Goal: Contribute content: Contribute content

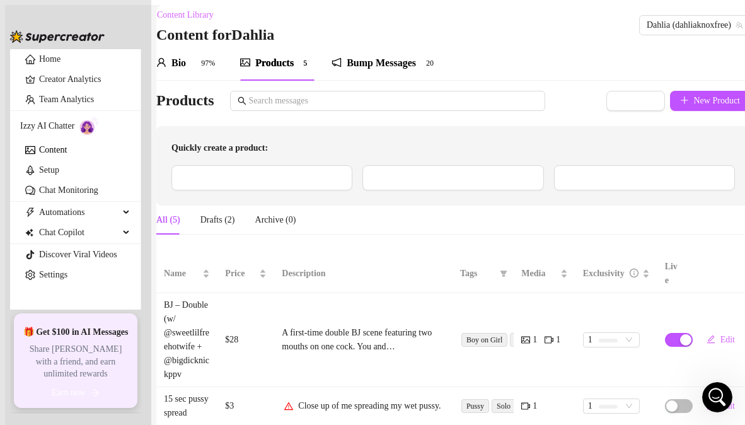
scroll to position [52, 0]
click at [646, 29] on span "Dahlia (dahliaknoxfree)" at bounding box center [694, 25] width 96 height 19
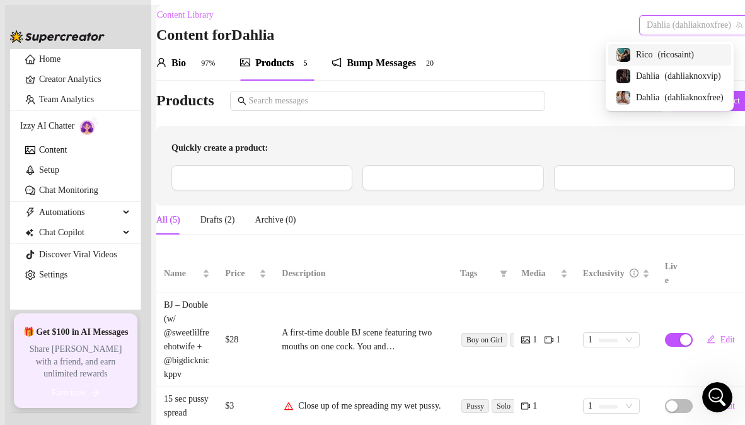
click at [641, 54] on span "Rico" at bounding box center [644, 55] width 16 height 14
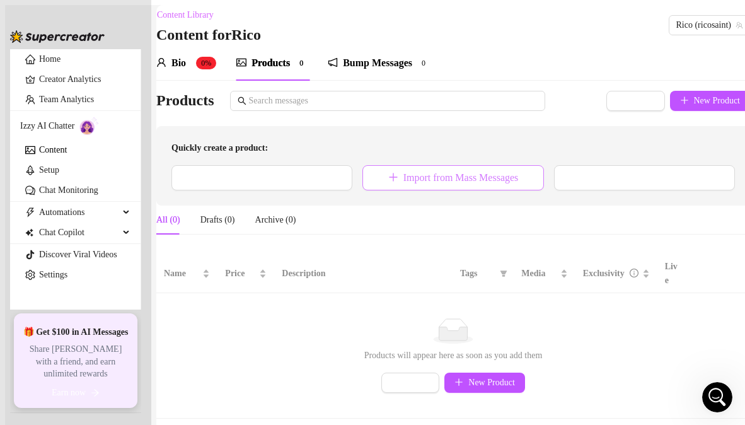
click at [449, 183] on span "Import from Mass Messages" at bounding box center [460, 177] width 115 height 11
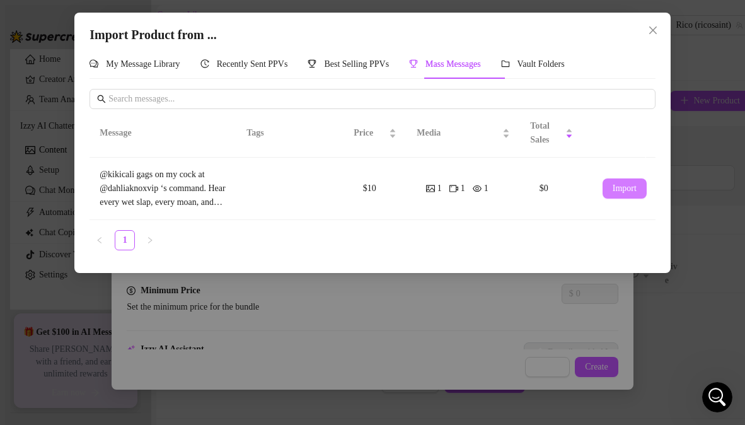
click at [621, 189] on span "Import" at bounding box center [624, 188] width 24 height 10
type textarea "@kikicali gags on my cock at @dahliaknoxvip ‘s command. Hear every wet slap, ev…"
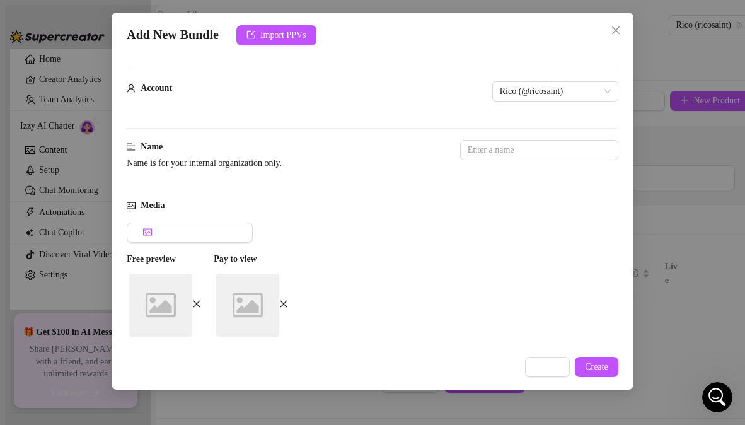
scroll to position [212, 0]
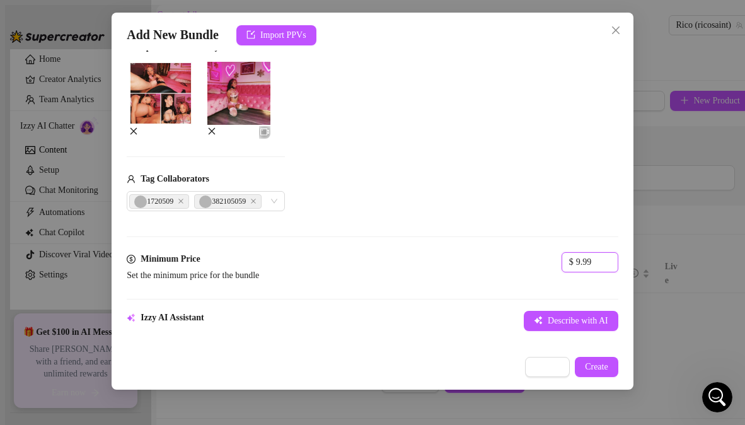
drag, startPoint x: 393, startPoint y: 254, endPoint x: 335, endPoint y: 259, distance: 58.2
click at [335, 259] on div "Minimum Price Set the minimum price for the bundle $ 9.99" at bounding box center [372, 269] width 491 height 35
type input "15"
click at [561, 273] on div "$ 15" at bounding box center [589, 269] width 57 height 35
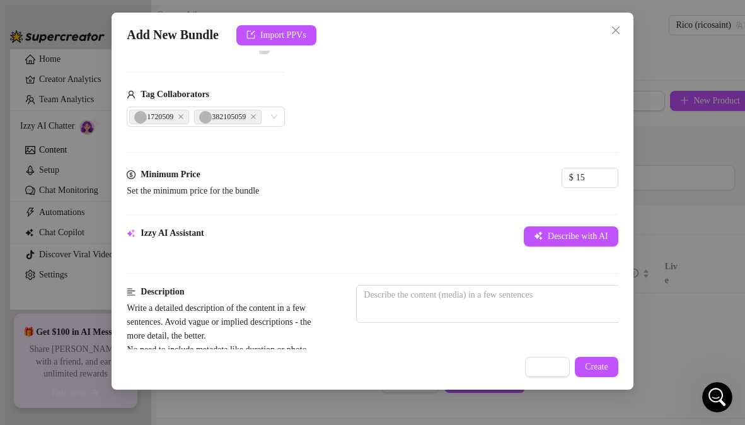
scroll to position [297, 0]
click at [278, 110] on div "1720509 382105059" at bounding box center [206, 116] width 158 height 20
click at [256, 113] on icon "Close" at bounding box center [253, 116] width 6 height 6
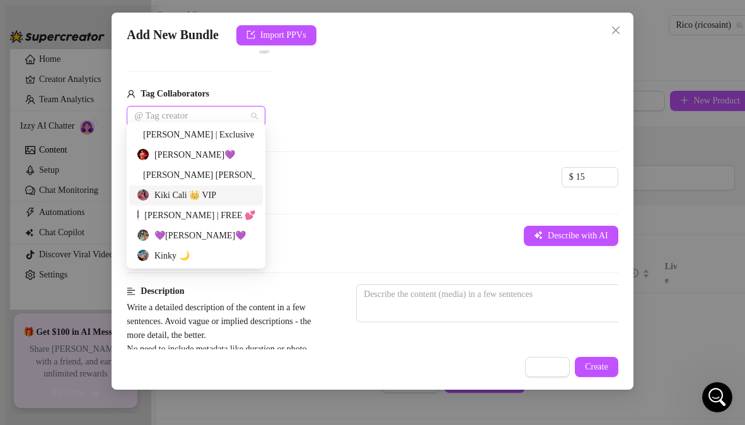
click at [178, 195] on div "Kiki Cali 👑 VIP" at bounding box center [196, 195] width 118 height 14
click at [183, 135] on div "[PERSON_NAME] | Exclusive 🖤" at bounding box center [196, 135] width 118 height 14
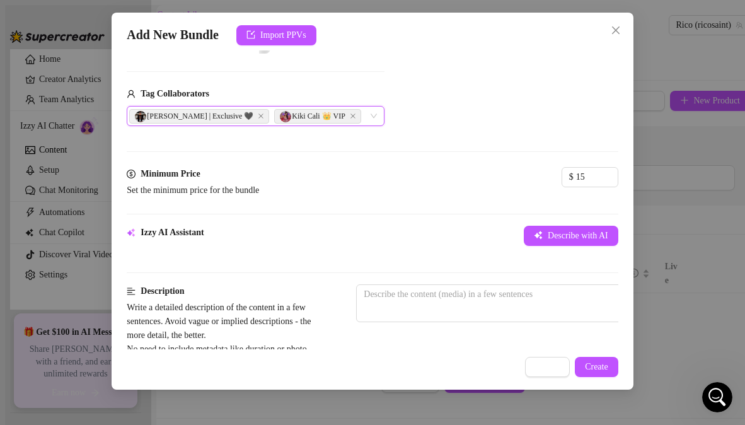
click at [384, 95] on div "Tag Collaborators [PERSON_NAME] | Exclusive 🖤, [PERSON_NAME] 👑 VIP [PERSON_NAME…" at bounding box center [256, 106] width 258 height 39
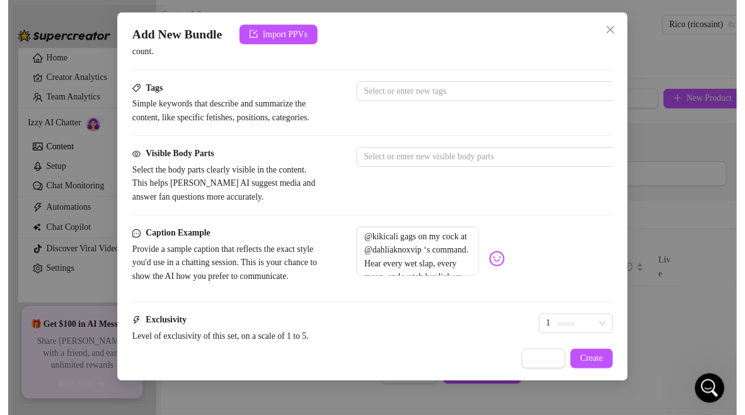
scroll to position [578, 0]
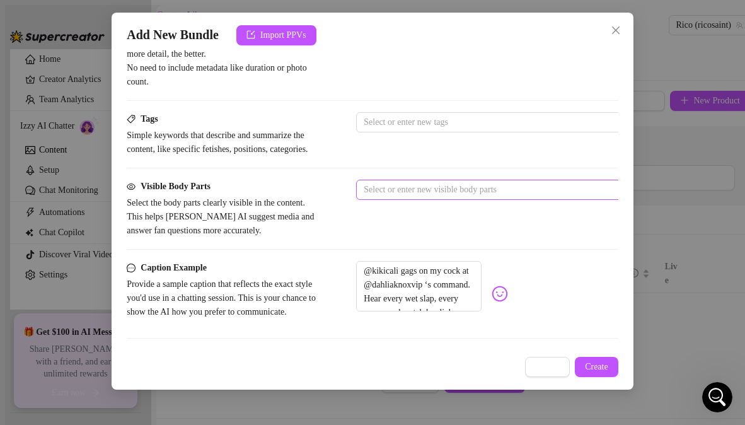
click at [496, 198] on div at bounding box center [569, 190] width 423 height 18
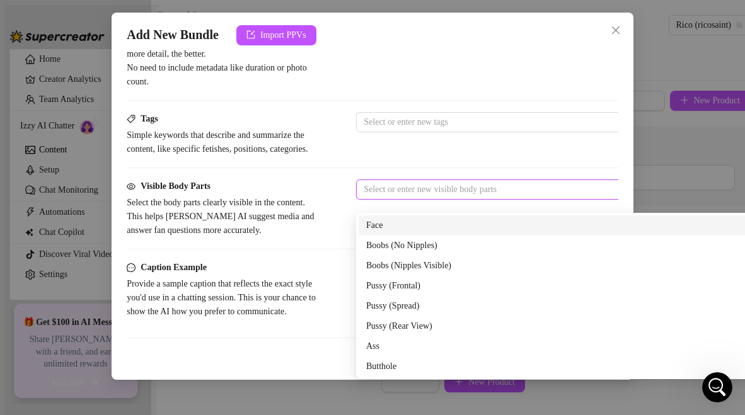
click at [439, 229] on div "Face" at bounding box center [576, 226] width 421 height 14
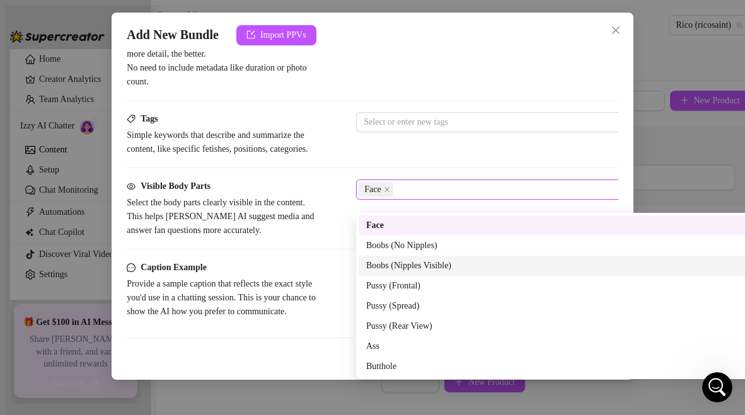
click at [435, 269] on div "Boobs (Nipples Visible)" at bounding box center [576, 266] width 421 height 14
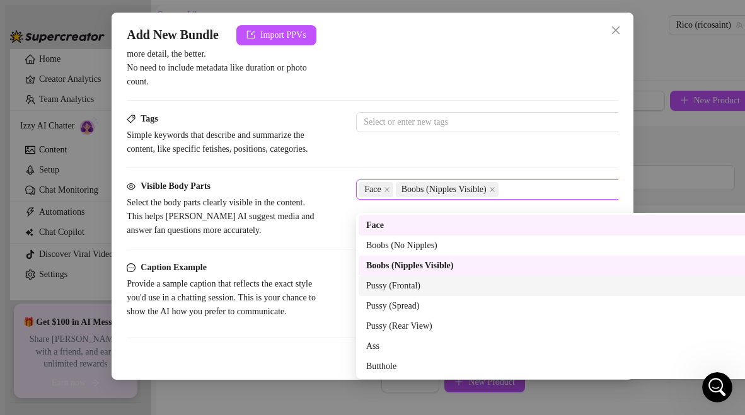
click at [423, 282] on div "Pussy (Frontal)" at bounding box center [576, 286] width 421 height 14
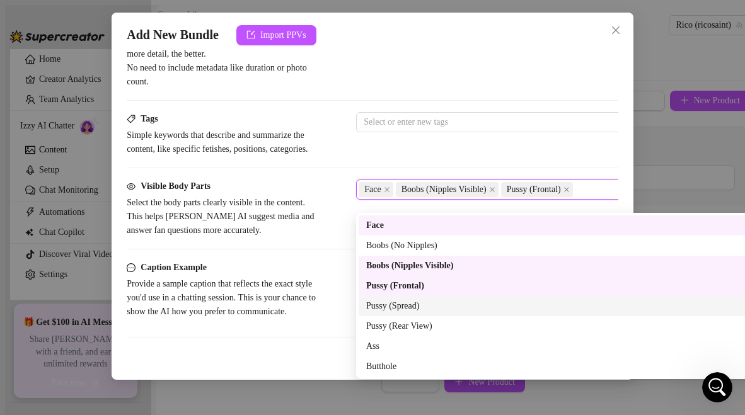
click at [423, 306] on div "Pussy (Spread)" at bounding box center [576, 306] width 421 height 14
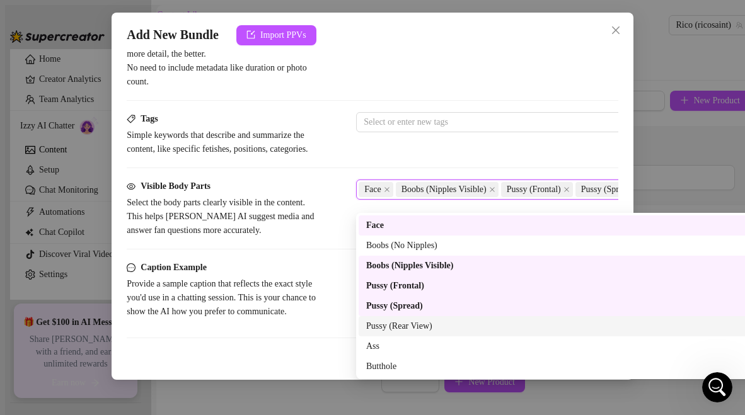
click at [419, 324] on div "Pussy (Rear View)" at bounding box center [576, 326] width 421 height 14
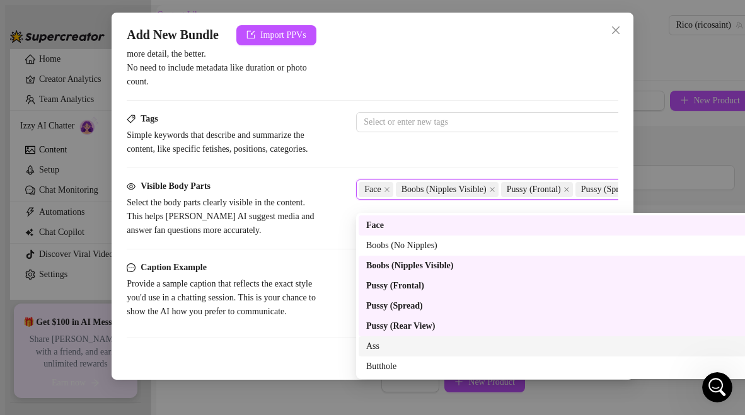
click at [394, 345] on div "Ass" at bounding box center [576, 347] width 421 height 14
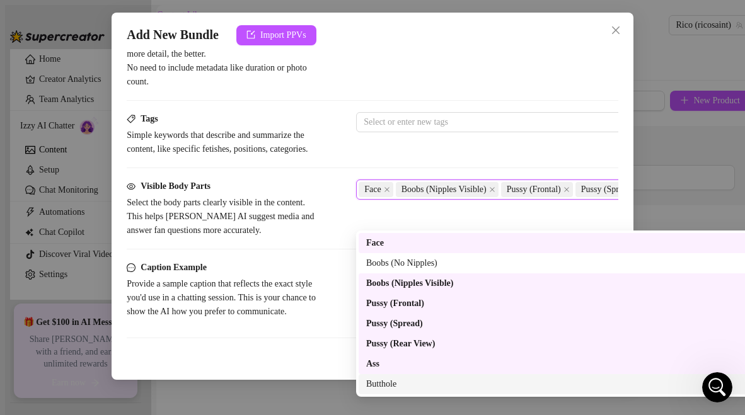
click at [396, 384] on div "Butthole" at bounding box center [576, 384] width 421 height 14
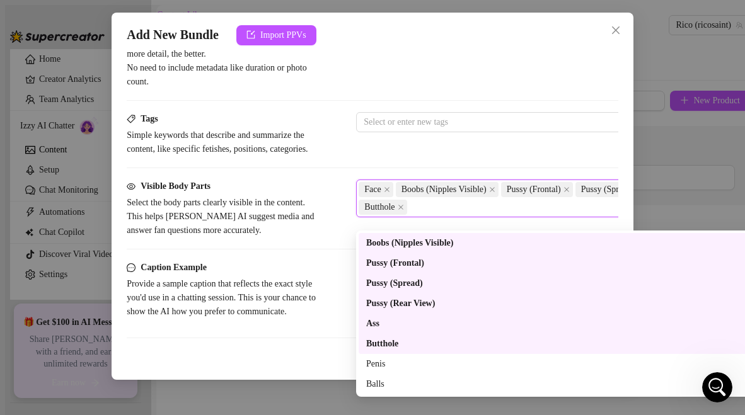
scroll to position [60, 0]
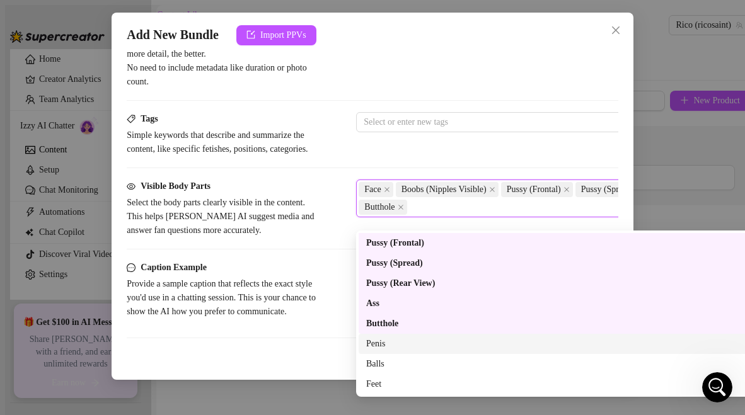
click at [385, 344] on div "Penis" at bounding box center [576, 344] width 421 height 14
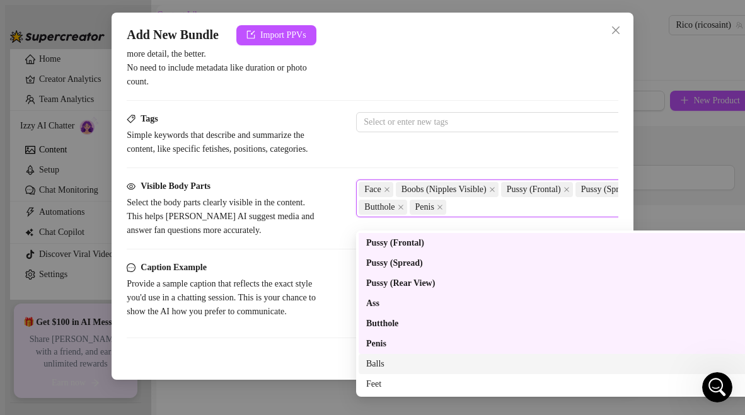
click at [385, 357] on div "Balls" at bounding box center [576, 364] width 421 height 14
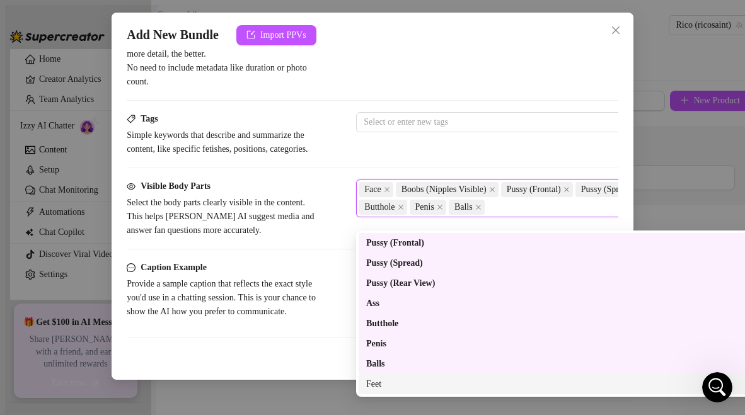
click at [382, 384] on div "Feet" at bounding box center [576, 384] width 421 height 14
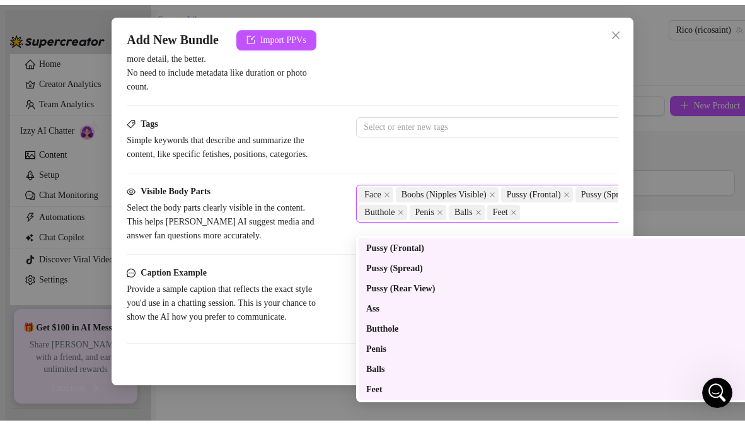
scroll to position [81, 0]
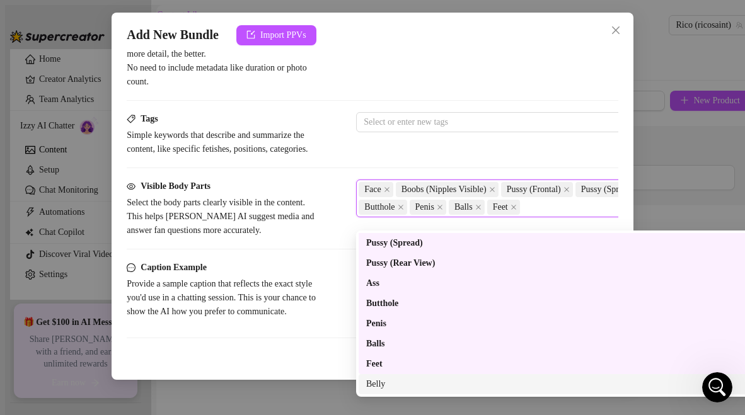
click at [381, 382] on div "Belly" at bounding box center [576, 384] width 421 height 14
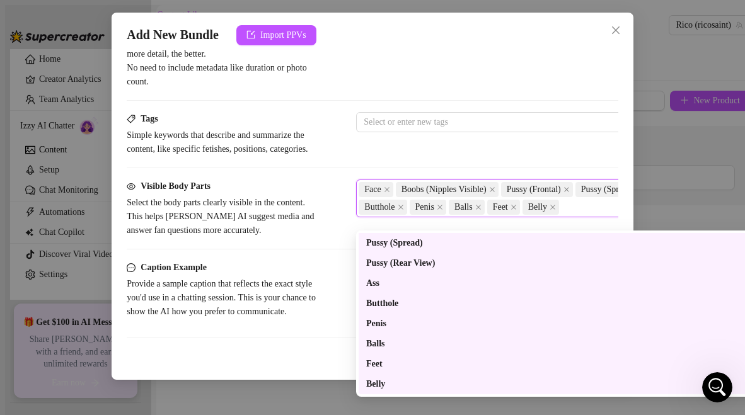
click at [339, 156] on div "Tags Simple keywords that describe and summarize the content, like specific fet…" at bounding box center [372, 134] width 491 height 44
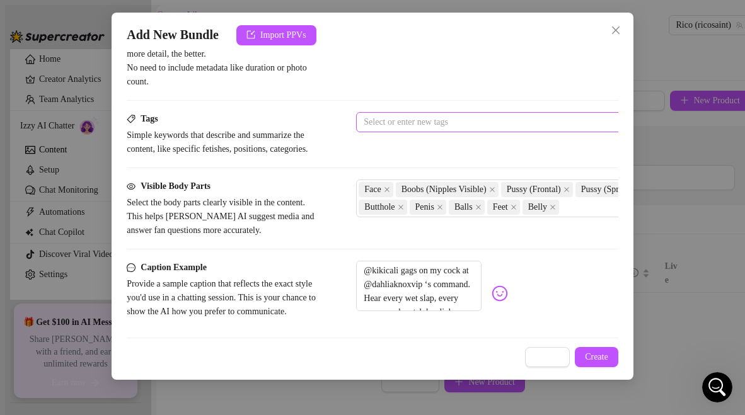
click at [388, 115] on div at bounding box center [569, 122] width 423 height 18
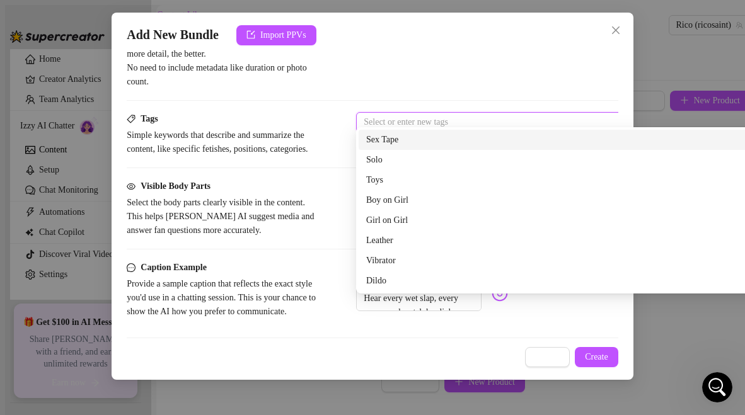
click at [385, 135] on div "Sex Tape" at bounding box center [576, 140] width 421 height 14
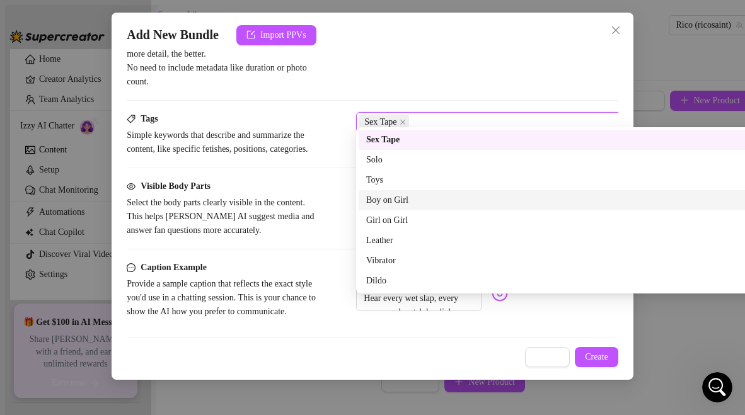
click at [391, 201] on div "Boy on Girl" at bounding box center [576, 200] width 421 height 14
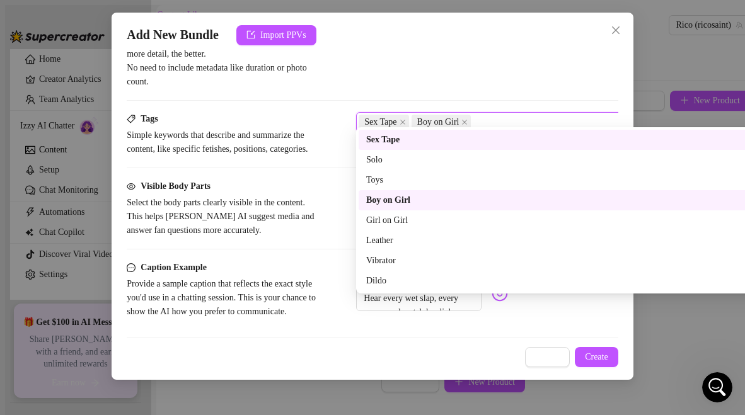
click at [336, 156] on div "Tags Simple keywords that describe and summarize the content, like specific fet…" at bounding box center [372, 134] width 491 height 44
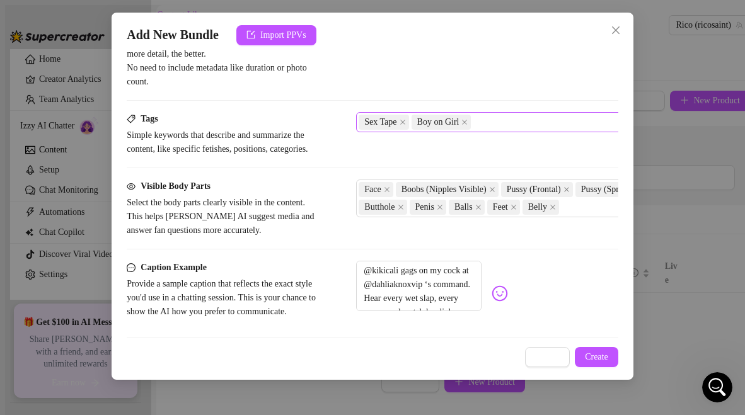
click at [536, 115] on div "Sex Tape Boy on Girl" at bounding box center [569, 122] width 423 height 18
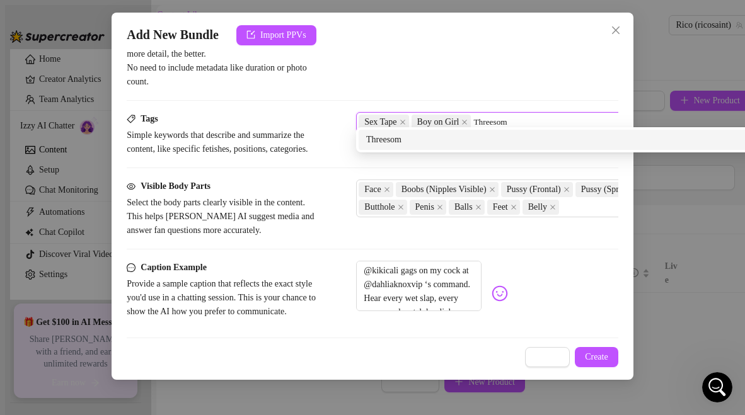
type input "Threesome"
click at [485, 142] on div "Threesome" at bounding box center [576, 140] width 421 height 14
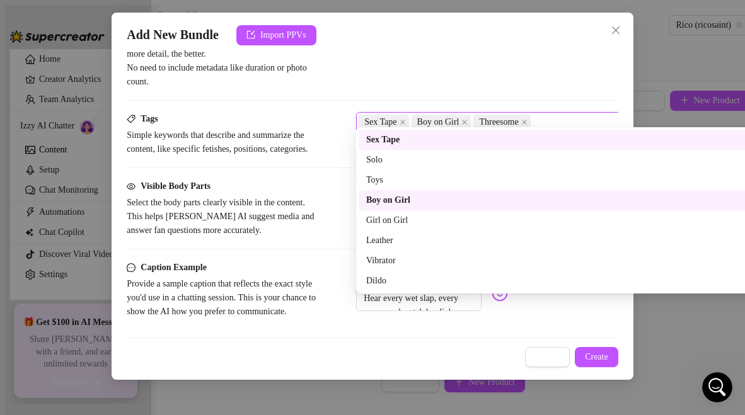
click at [389, 80] on div "Description Write a detailed description of the content in a few sentences. Avo…" at bounding box center [372, 46] width 491 height 86
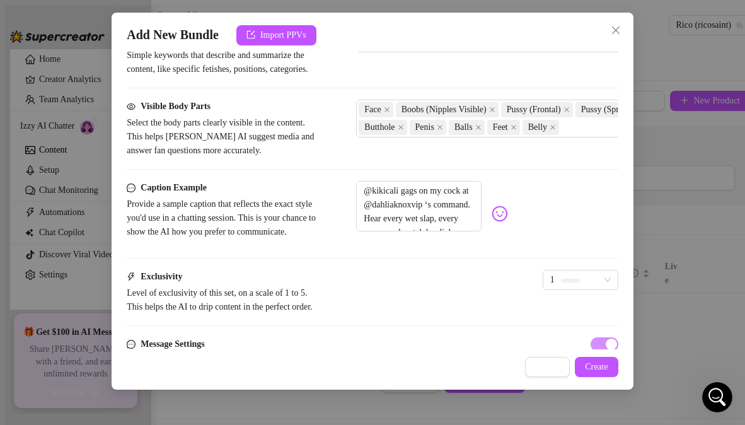
scroll to position [665, 0]
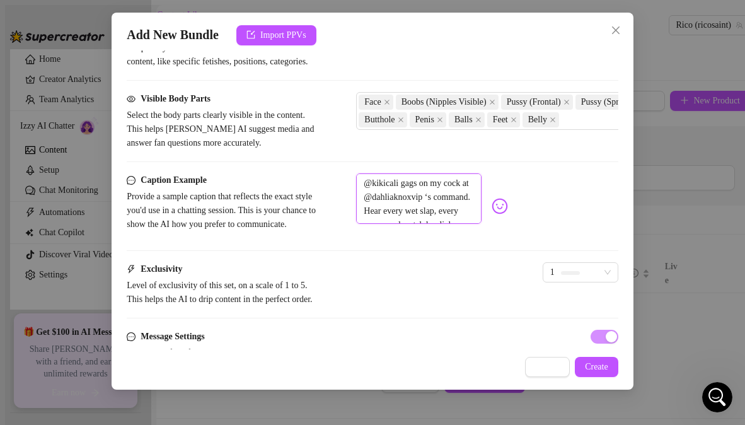
click at [469, 215] on textarea "@kikicali gags on my cock at @dahliaknoxvip ‘s command. Hear every wet slap, ev…" at bounding box center [418, 198] width 125 height 50
paste textarea "Bound, gagged, collared, and used in a hardcore BGG threesome 😈💦 Forced oral, s…"
type textarea "Bound, gagged, collared, and used in a hardcore BGG threesome 😈💦 Forced oral, s…"
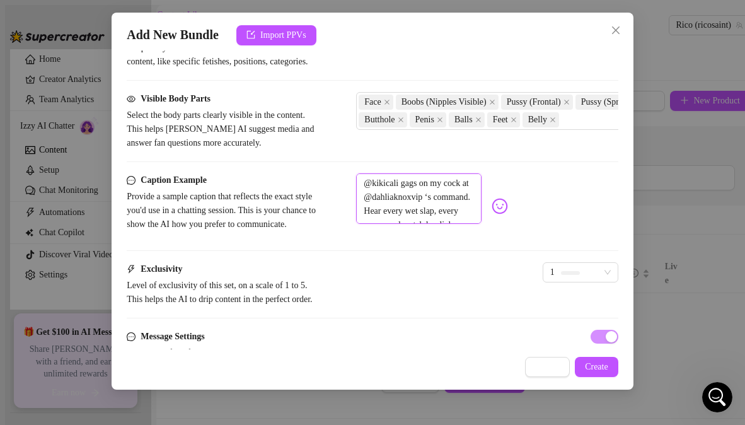
type textarea "Bound, gagged, collared, and used in a hardcore BGG threesome 😈💦 Forced oral, s…"
drag, startPoint x: 462, startPoint y: 212, endPoint x: 430, endPoint y: 212, distance: 32.1
click at [430, 212] on textarea "Bound, gagged, collared, and used in a hardcore BGG threesome 😈💦 Forced oral, s…" at bounding box center [418, 198] width 125 height 50
type textarea "Bound, gagged, collared, and used in a hardcore BGG threesome 😈💦 Eral, strap-on…"
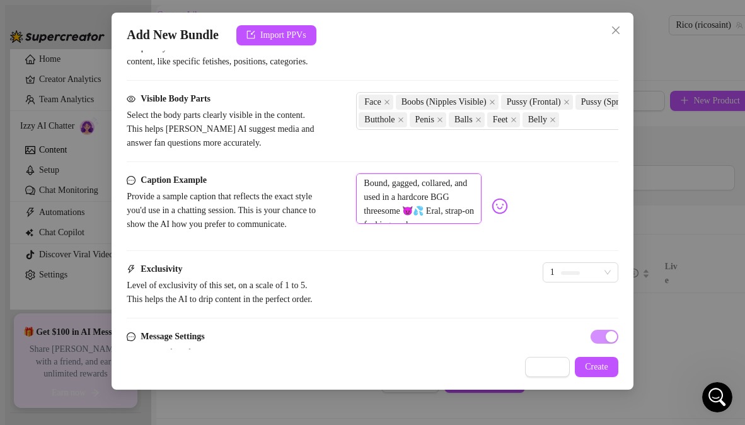
type textarea "Bound, gagged, collared, and used in a hardcore BGG threesome 😈💦 Exral, strap-o…"
type textarea "Bound, gagged, collared, and used in a hardcore BGG threesome 😈💦 Extral, strap-…"
type textarea "Bound, gagged, collared, and used in a hardcore BGG threesome 😈💦 Extrral, strap…"
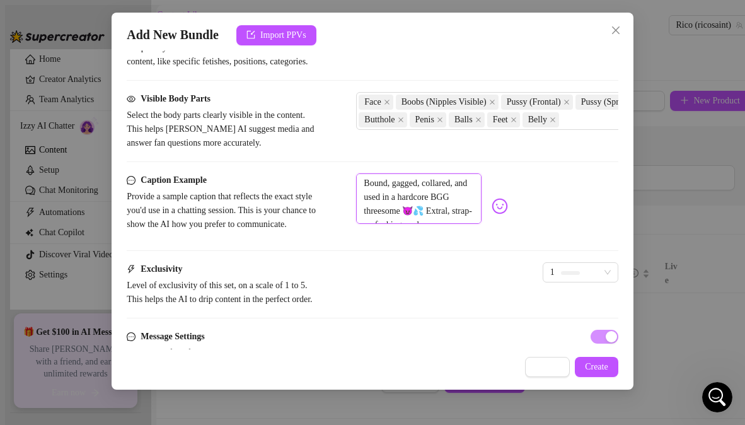
type textarea "Bound, gagged, collared, and used in a hardcore BGG threesome 😈💦 Extrral, strap…"
type textarea "Bound, gagged, collared, and used in a hardcore BGG threesome 😈💦 Extreral, stra…"
type textarea "Bound, gagged, collared, and used in a hardcore BGG threesome 😈💦 Extrearal, str…"
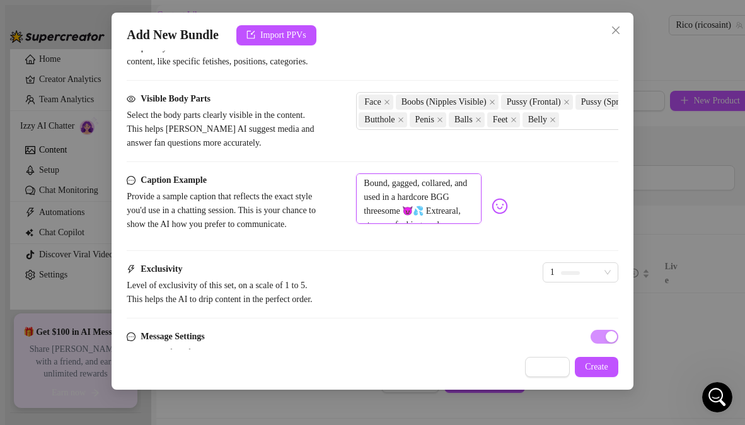
type textarea "Bound, gagged, collared, and used in a hardcore BGG threesome 😈💦 Extreamral, st…"
type textarea "Bound, gagged, collared, and used in a hardcore BGG threesome 😈💦 Extrearal, str…"
type textarea "Bound, gagged, collared, and used in a hardcore BGG threesome 😈💦 Extreral, stra…"
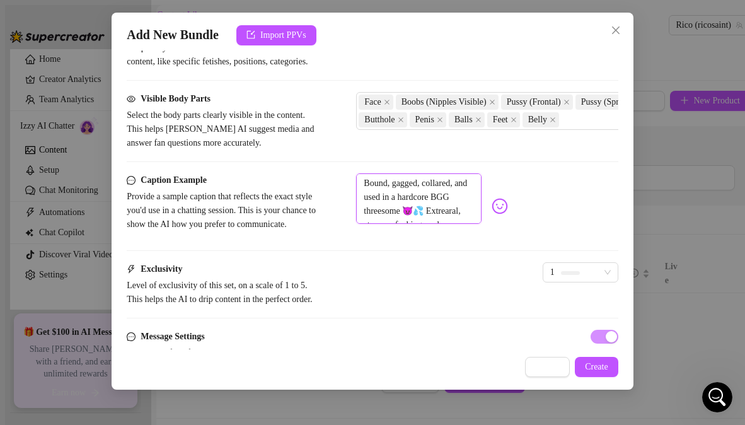
type textarea "Bound, gagged, collared, and used in a hardcore BGG threesome 😈💦 Extreral, stra…"
type textarea "Bound, gagged, collared, and used in a hardcore BGG threesome 😈💦 Extremral, str…"
type textarea "Bound, gagged, collared, and used in a hardcore BGG threesome 😈💦 Extremeral, st…"
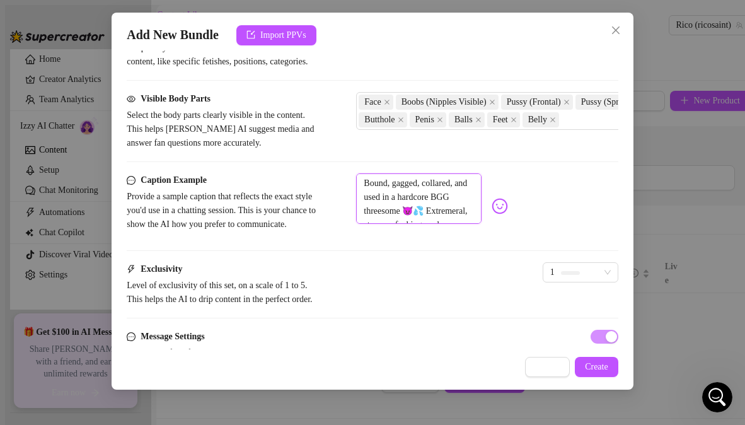
type textarea "Bound, gagged, collared, and used in a hardcore BGG threesome 😈💦 Extreme ral, s…"
type textarea "Bound, gagged, collared, and used in a hardcore BGG threesome 😈💦 Extreme oral, …"
click at [473, 224] on textarea "Bound, gagged, collared, and used in a hardcore BGG threesome 😈💦 Extreme oral, …" at bounding box center [418, 198] width 125 height 50
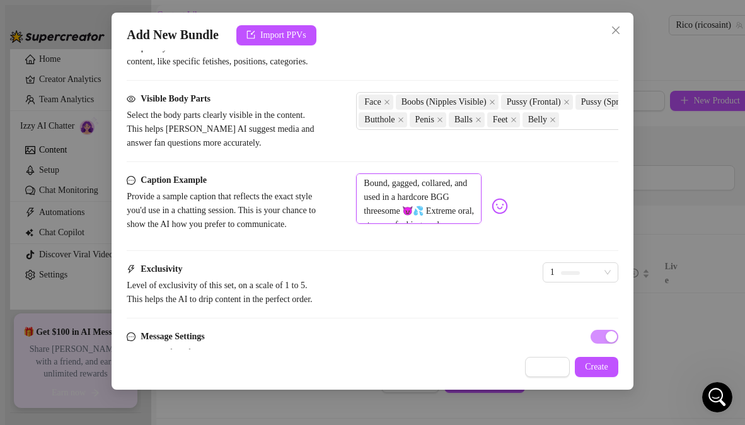
type textarea "Bound, gagged, collared, and used in a hardcore BGG threesome 😈💦 Extreme oral, …"
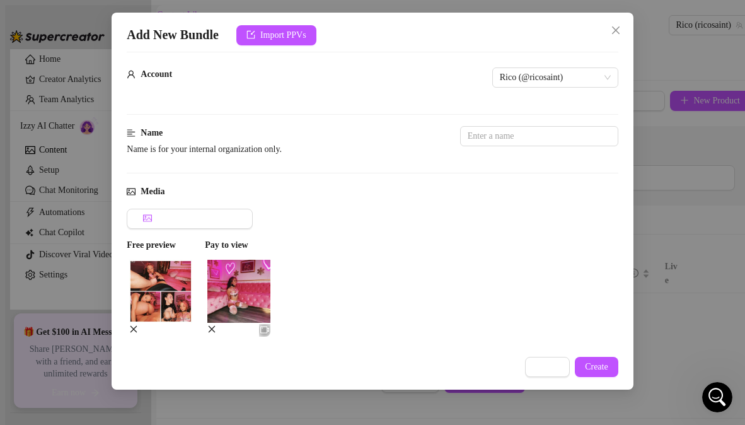
scroll to position [0, 0]
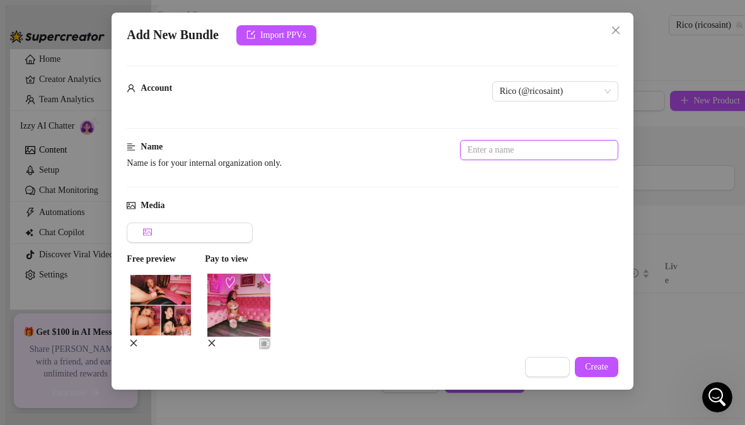
click at [460, 144] on input "text" at bounding box center [539, 150] width 158 height 20
paste input "BGG – Bound + Gagged Sub"
type input "BGG – Bound + Gagged Sub"
click at [445, 187] on div "Name Name is for your internal organization only. BGG – Bound + Gagged Sub" at bounding box center [372, 169] width 491 height 59
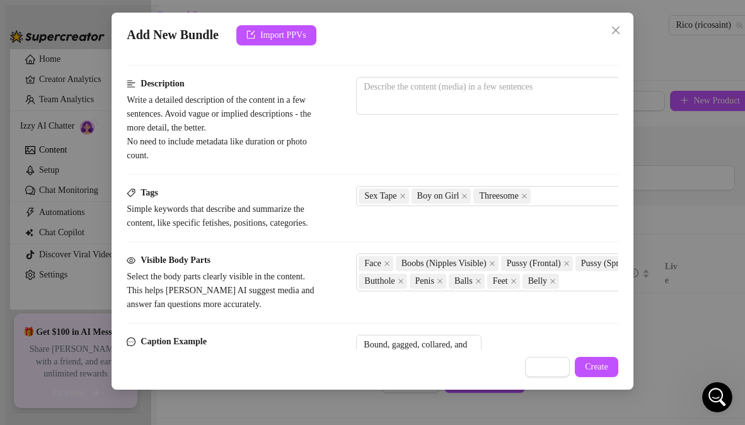
scroll to position [526, 0]
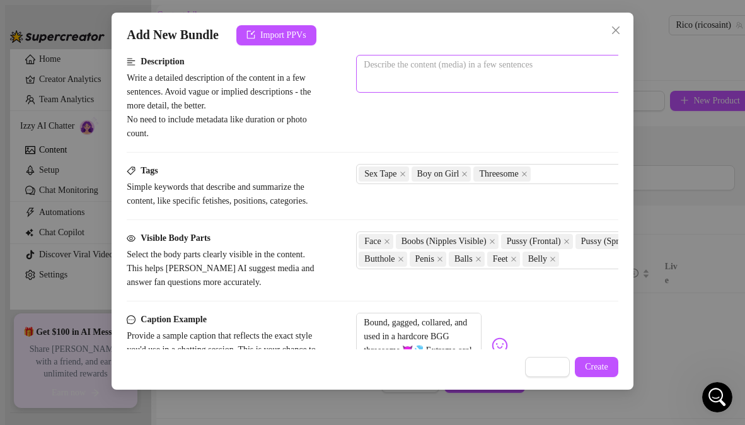
click at [399, 66] on span "0 / 1000" at bounding box center [576, 74] width 441 height 38
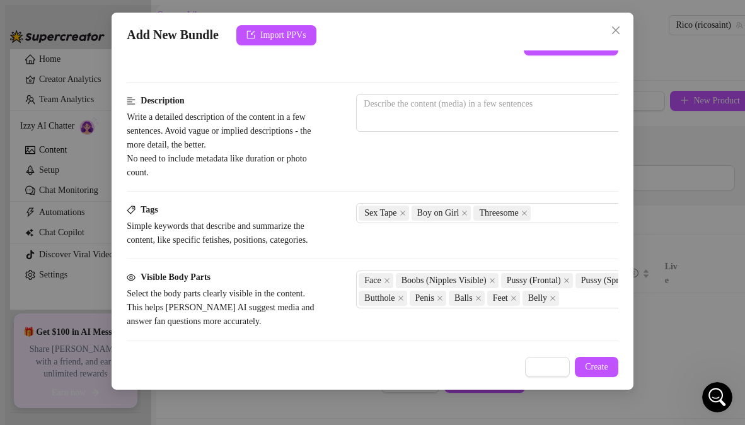
scroll to position [459, 0]
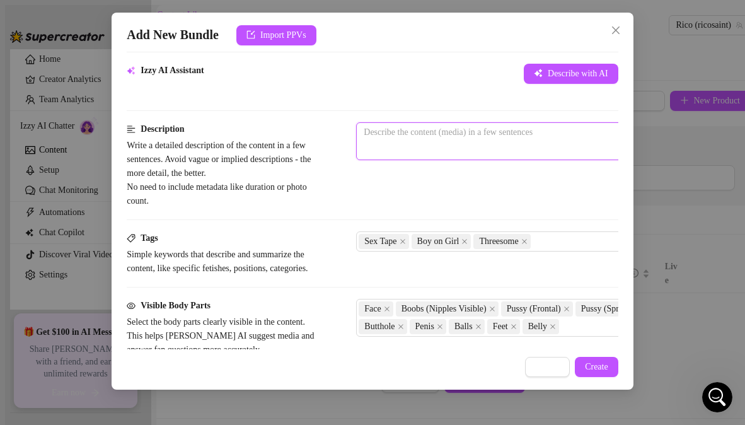
click at [476, 124] on textarea at bounding box center [577, 132] width 440 height 19
paste textarea "A hardcore BGG dom/sub threesome in the playroom. The submissive is bound, gagg…"
type textarea "A hardcore BGG dom/sub threesome in the playroom. The submissive is bound, gagg…"
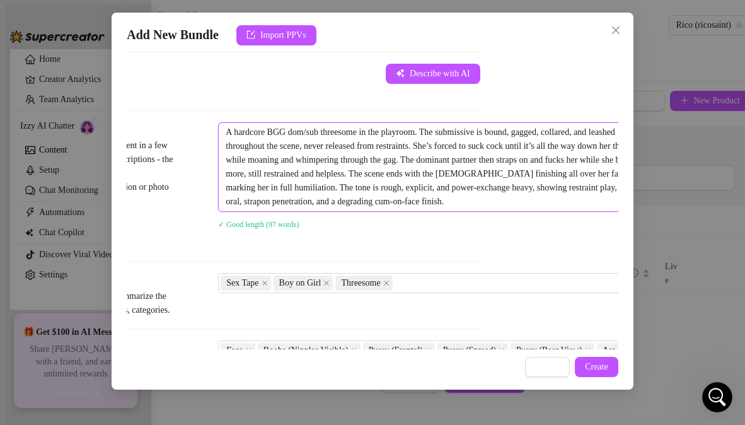
scroll to position [0, 0]
type textarea "A hardcore BGG dom/sub threesome in the playroom. The submissive is bound, gagg…"
click at [398, 227] on div "A hardcore BGG dom/sub threesome in the playroom. The submissive is bound, gagg…" at bounding box center [438, 185] width 441 height 127
drag, startPoint x: 517, startPoint y: 132, endPoint x: 489, endPoint y: 132, distance: 27.7
click at [489, 132] on textarea "A hardcore BGG dom/sub threesome in the playroom. The submissive is bound, gagg…" at bounding box center [439, 167] width 440 height 88
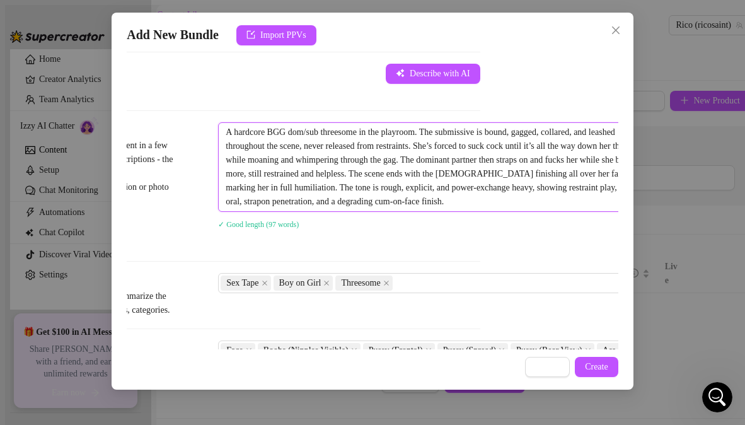
type textarea "A hardcore BGG dom/sub threesome in the playroom. The submissive is bound, gagg…"
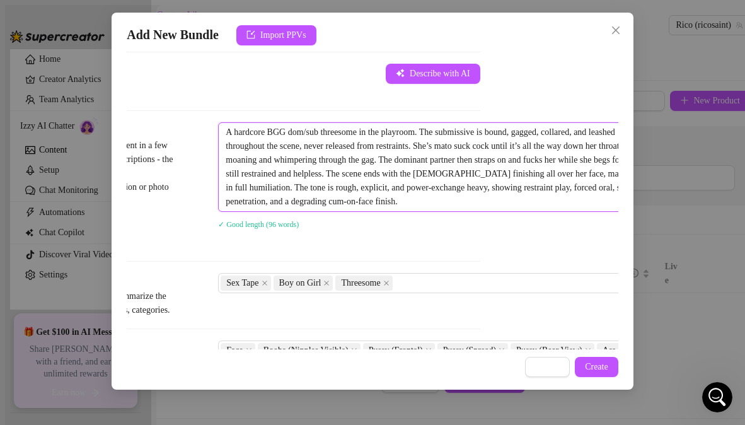
type textarea "A hardcore BGG dom/sub threesome in the playroom. The submissive is bound, gagg…"
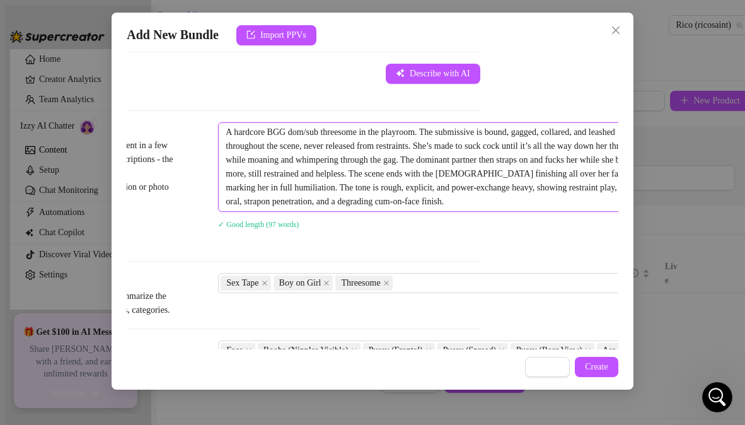
scroll to position [459, 188]
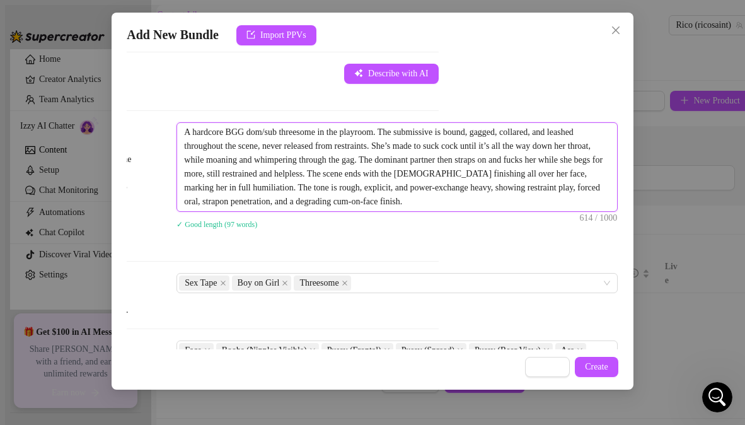
drag, startPoint x: 542, startPoint y: 147, endPoint x: 631, endPoint y: 151, distance: 88.3
click at [631, 151] on div "Add New Bundle Import PPVs Account Rico (@ricosaint) Name Name is for your inte…" at bounding box center [372, 201] width 521 height 377
drag, startPoint x: 254, startPoint y: 189, endPoint x: 230, endPoint y: 192, distance: 24.1
click at [230, 192] on textarea "A hardcore BGG dom/sub threesome in the playroom. The submissive is bound, gagg…" at bounding box center [397, 167] width 440 height 88
type textarea "A hardcore BGG dom/sub threesome in the playroom. The submissive is bound, gagg…"
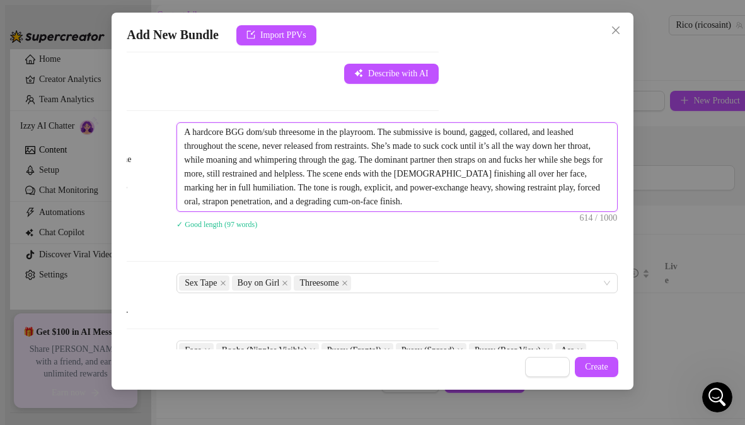
type textarea "A hardcore BGG dom/sub threesome in the playroom. The submissive is bound, gagg…"
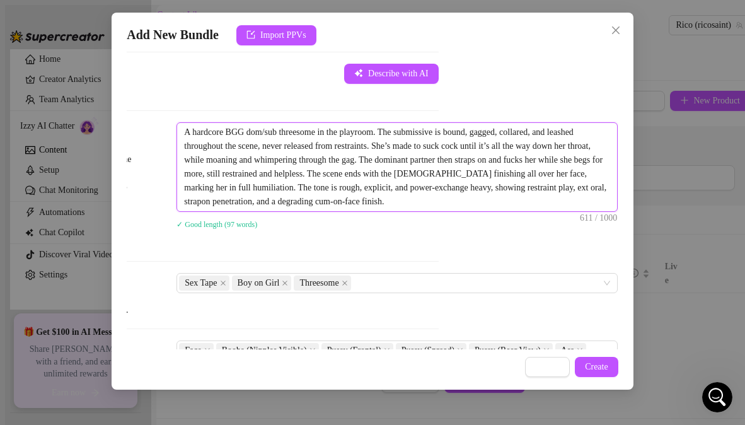
type textarea "A hardcore BGG dom/sub threesome in the playroom. The submissive is bound, gagg…"
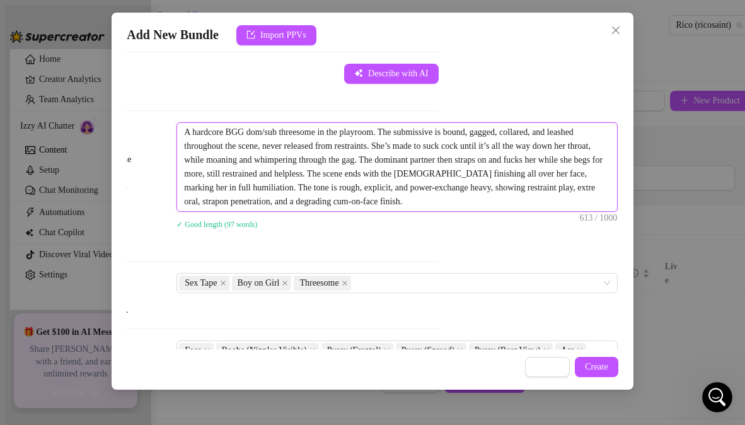
type textarea "A hardcore BGG dom/sub threesome in the playroom. The submissive is bound, gagg…"
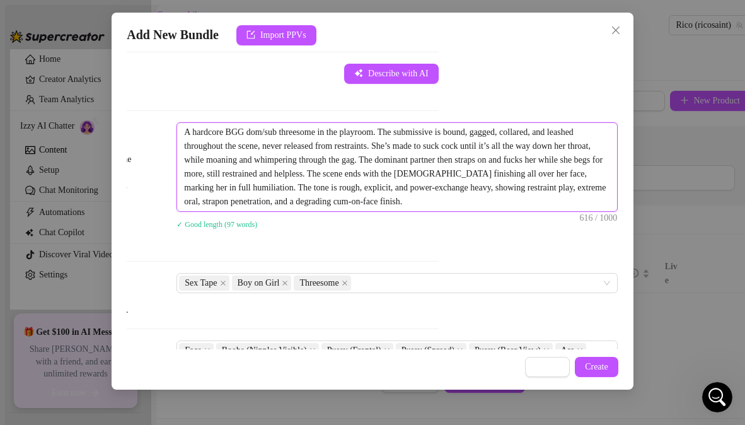
type textarea "A hardcore BGG dom/sub threesome in the playroom. The submissive is bound, gagg…"
click at [415, 217] on div "✓ Good length (97 words)" at bounding box center [396, 224] width 441 height 14
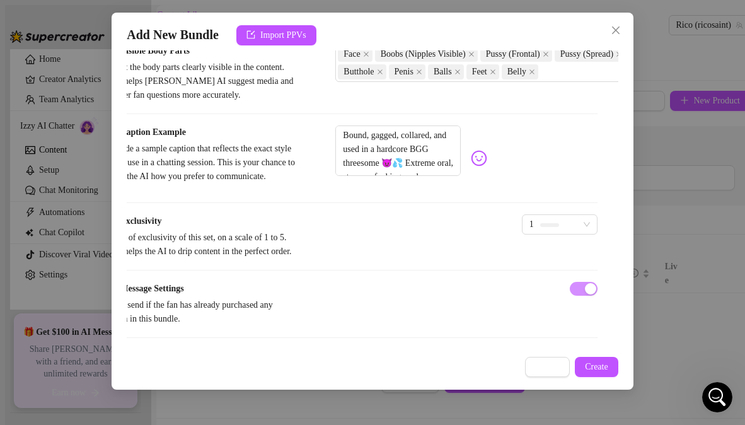
scroll to position [801, 0]
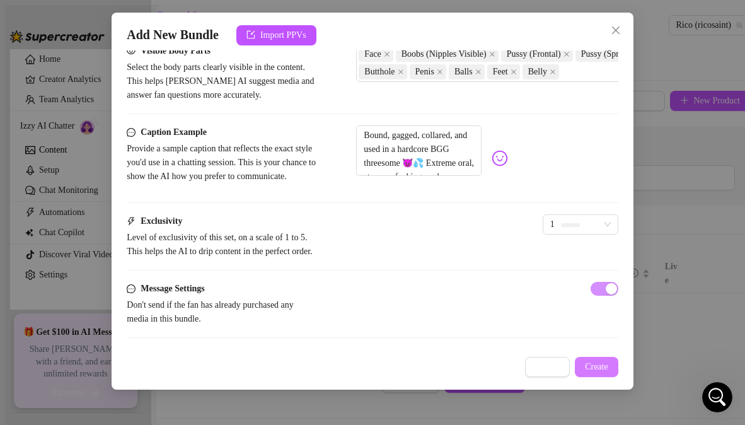
click at [603, 371] on span "Create" at bounding box center [596, 367] width 23 height 10
